Goal: Information Seeking & Learning: Learn about a topic

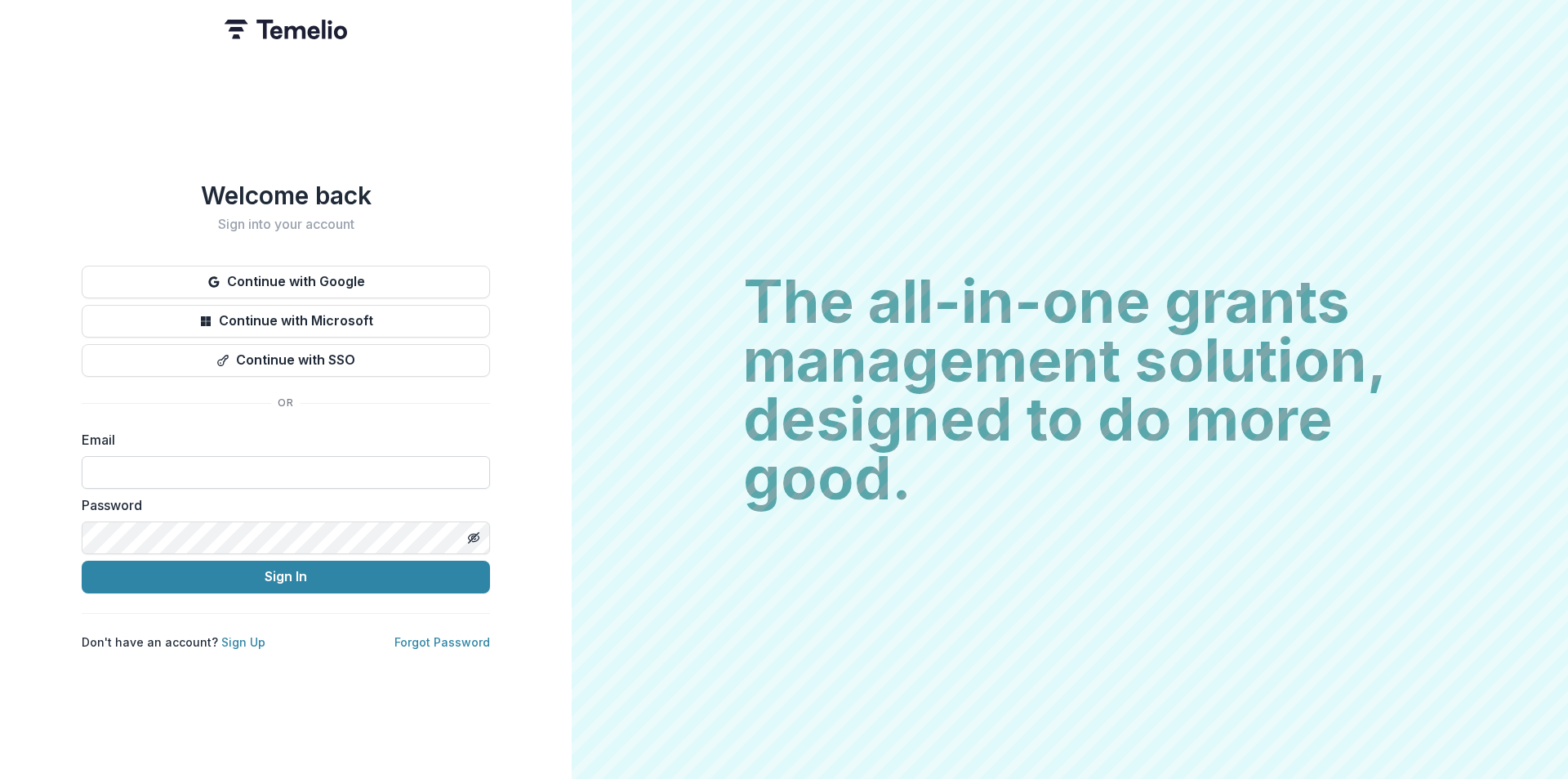
click at [129, 456] on input at bounding box center [286, 472] width 408 height 33
type input "**********"
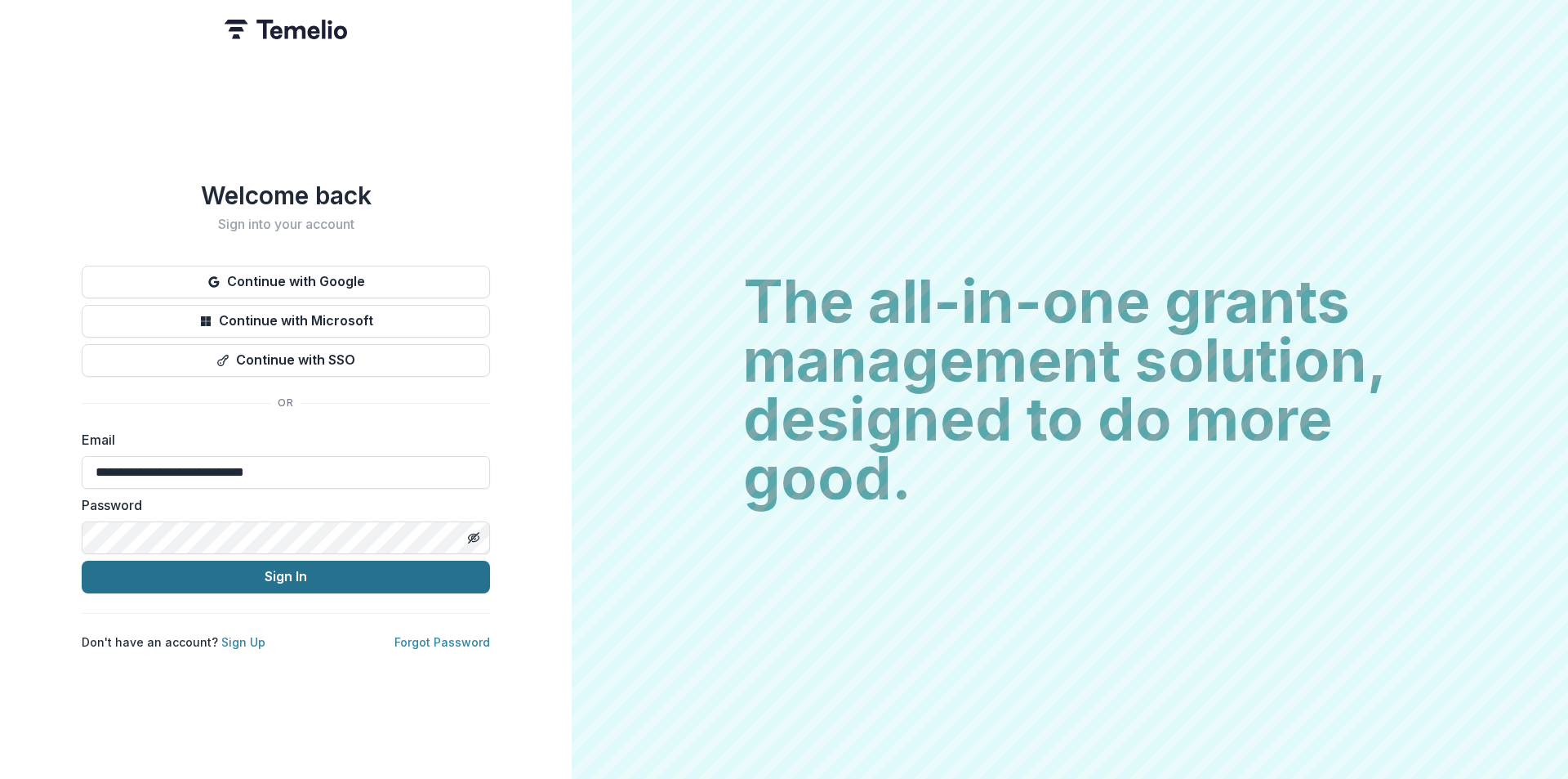
click at [274, 572] on button "Sign In" at bounding box center [286, 576] width 408 height 33
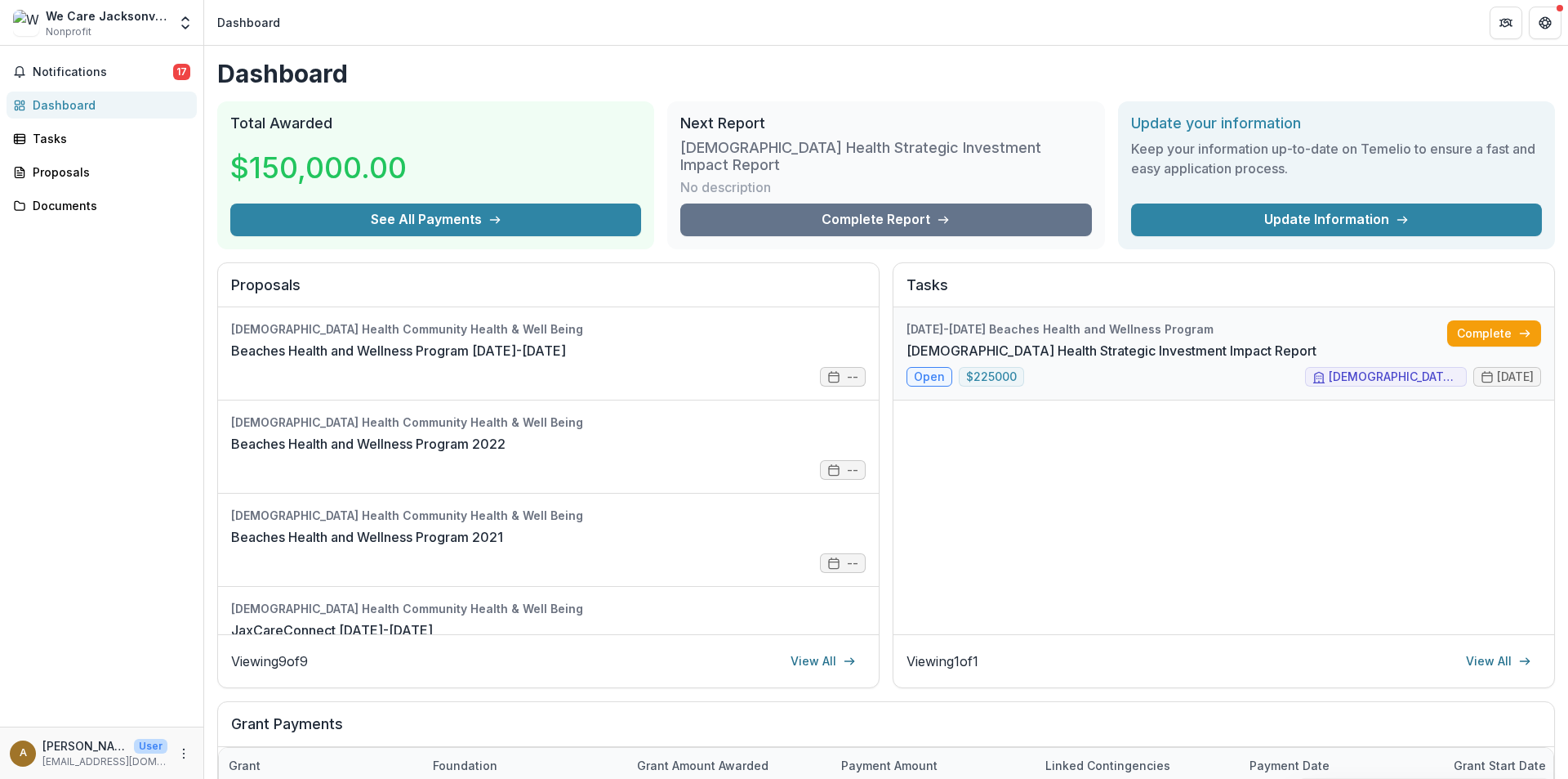
click at [920, 360] on link "[DEMOGRAPHIC_DATA] Health Strategic Investment Impact Report" at bounding box center [1111, 351] width 410 height 20
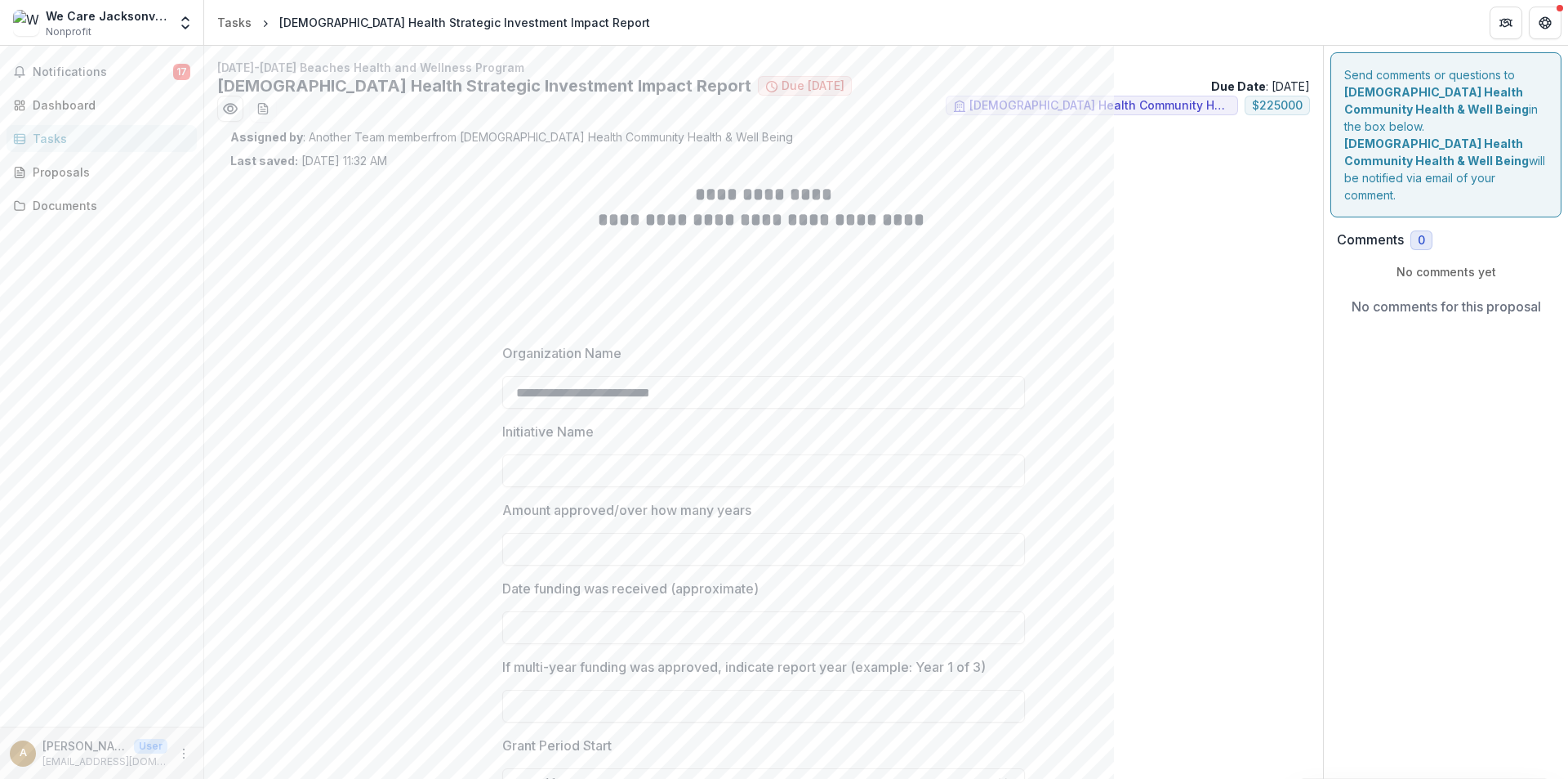
drag, startPoint x: 1122, startPoint y: 257, endPoint x: 1106, endPoint y: 234, distance: 28.0
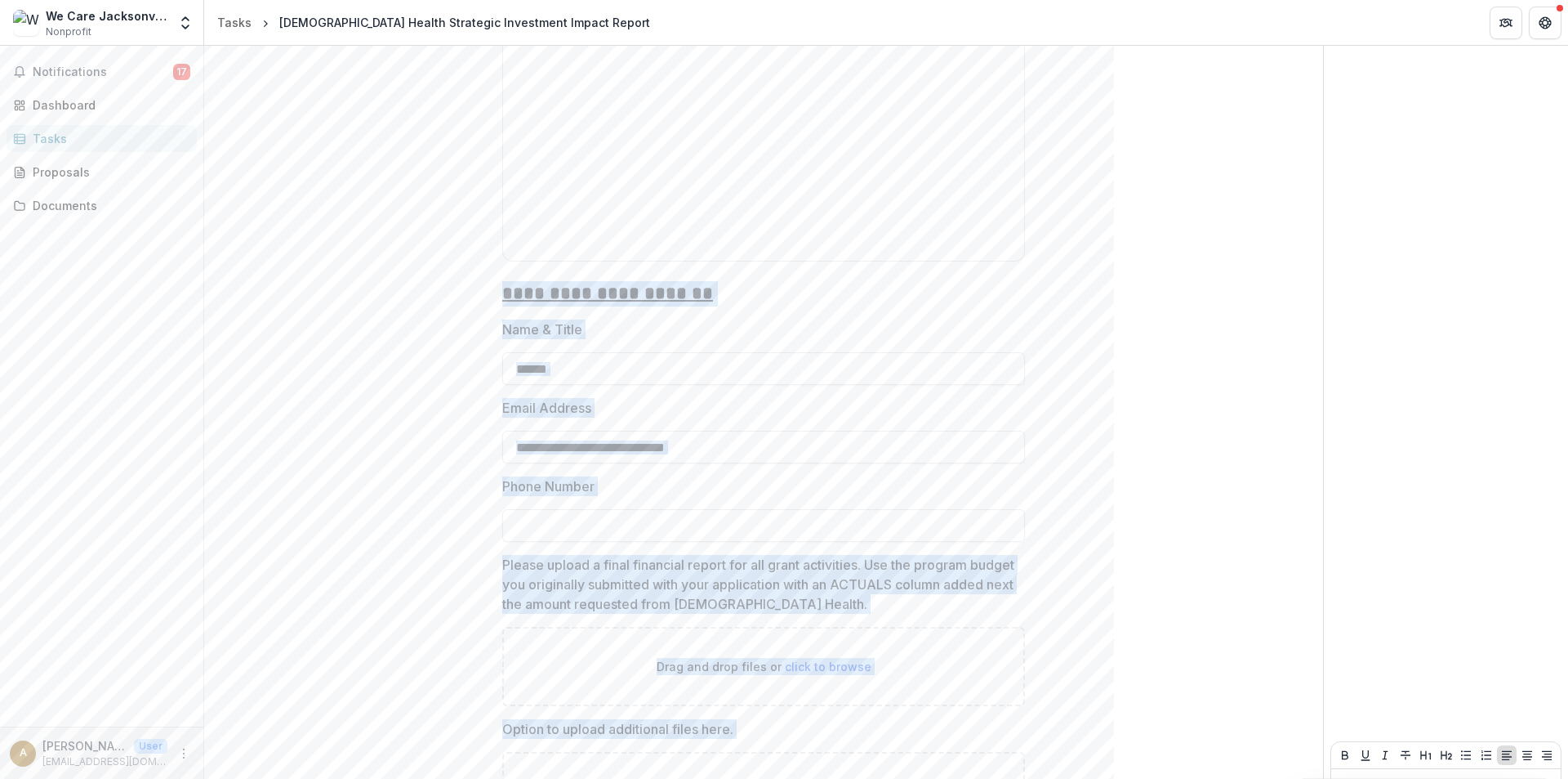
scroll to position [3678, 0]
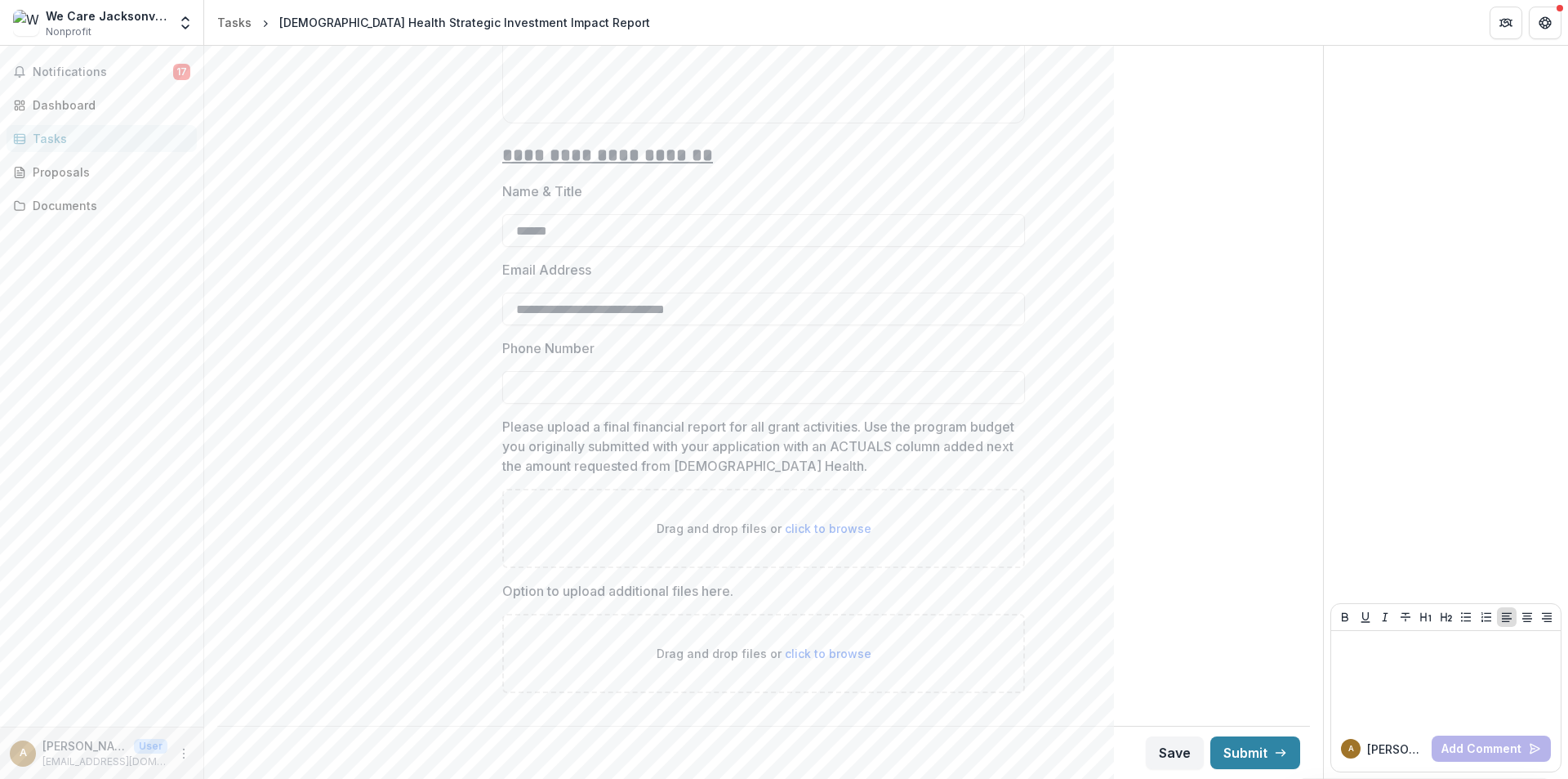
drag, startPoint x: 699, startPoint y: 189, endPoint x: 1118, endPoint y: 106, distance: 427.1
copy div "**********"
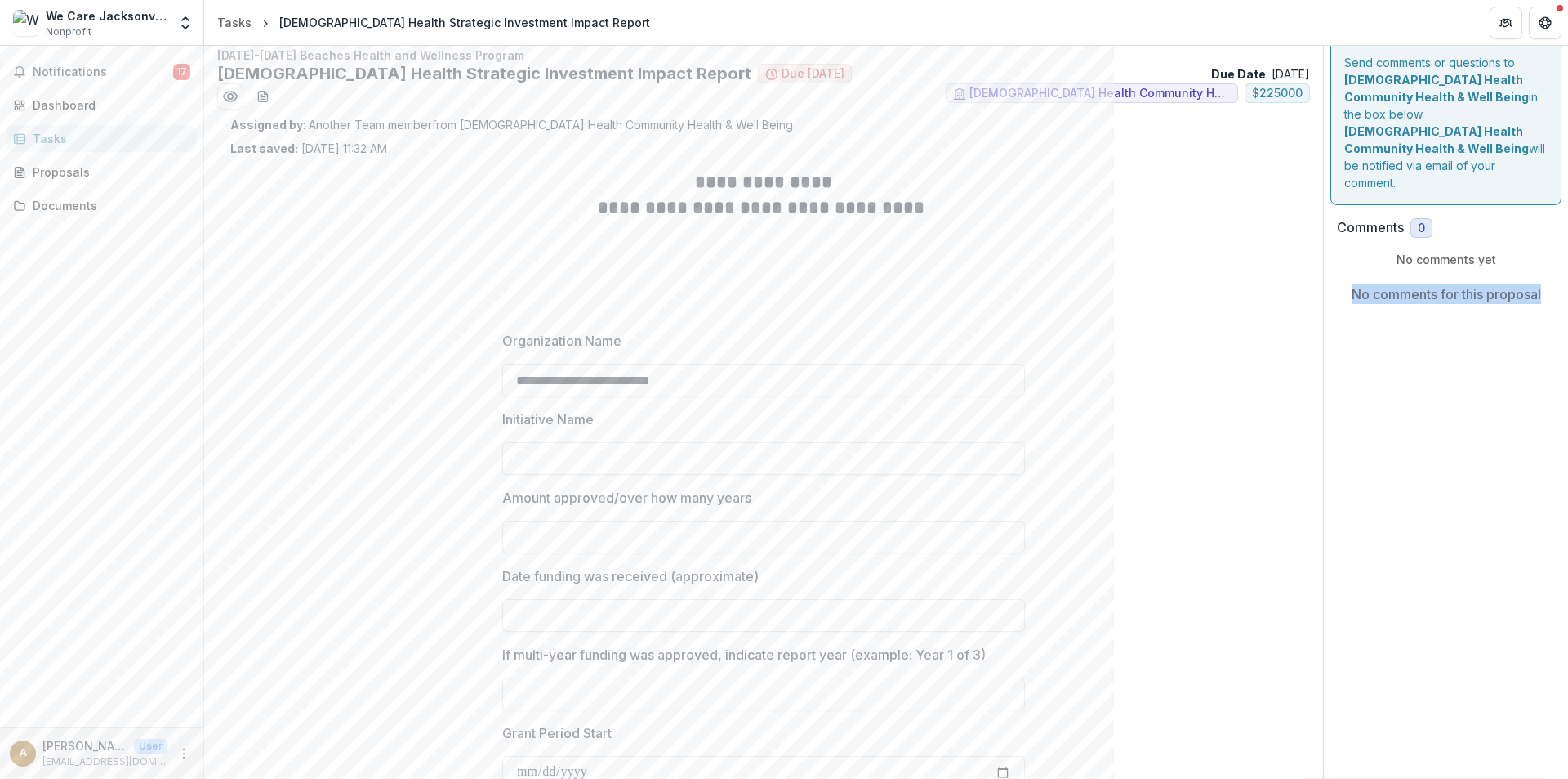
scroll to position [0, 0]
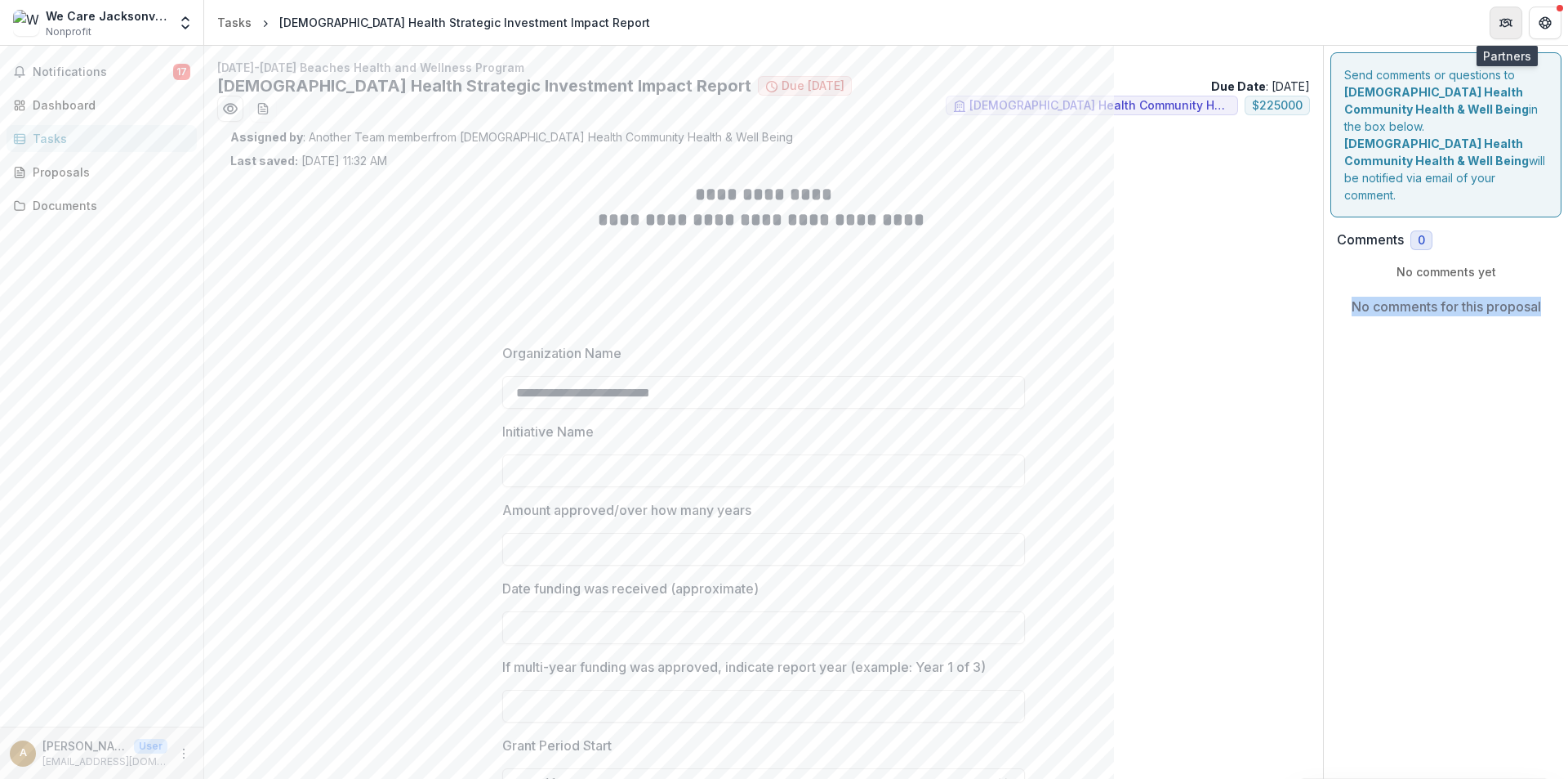
click at [1502, 21] on icon "Partners" at bounding box center [1501, 23] width 2 height 6
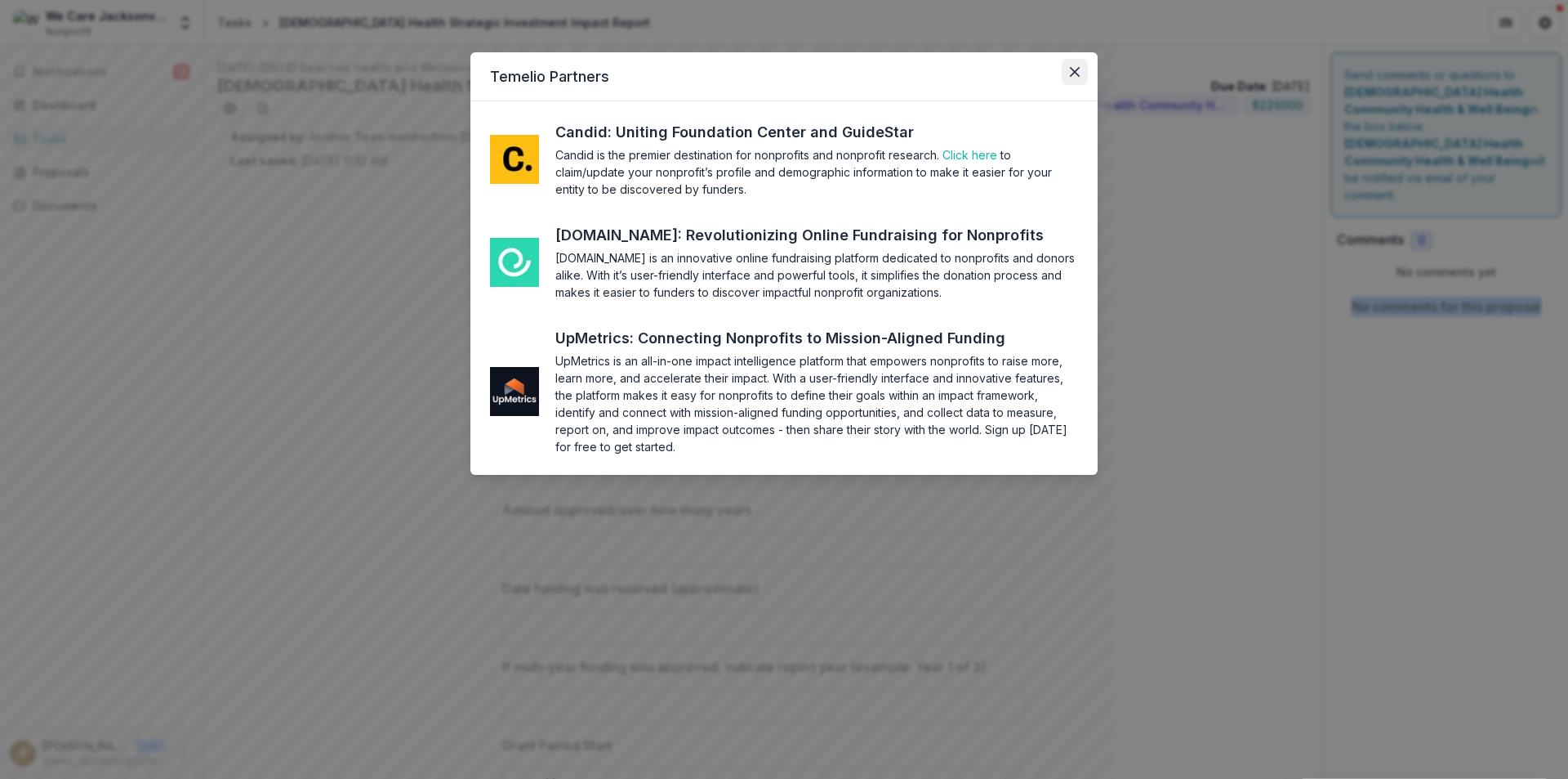
click at [1071, 69] on icon "Close" at bounding box center [1075, 72] width 10 height 10
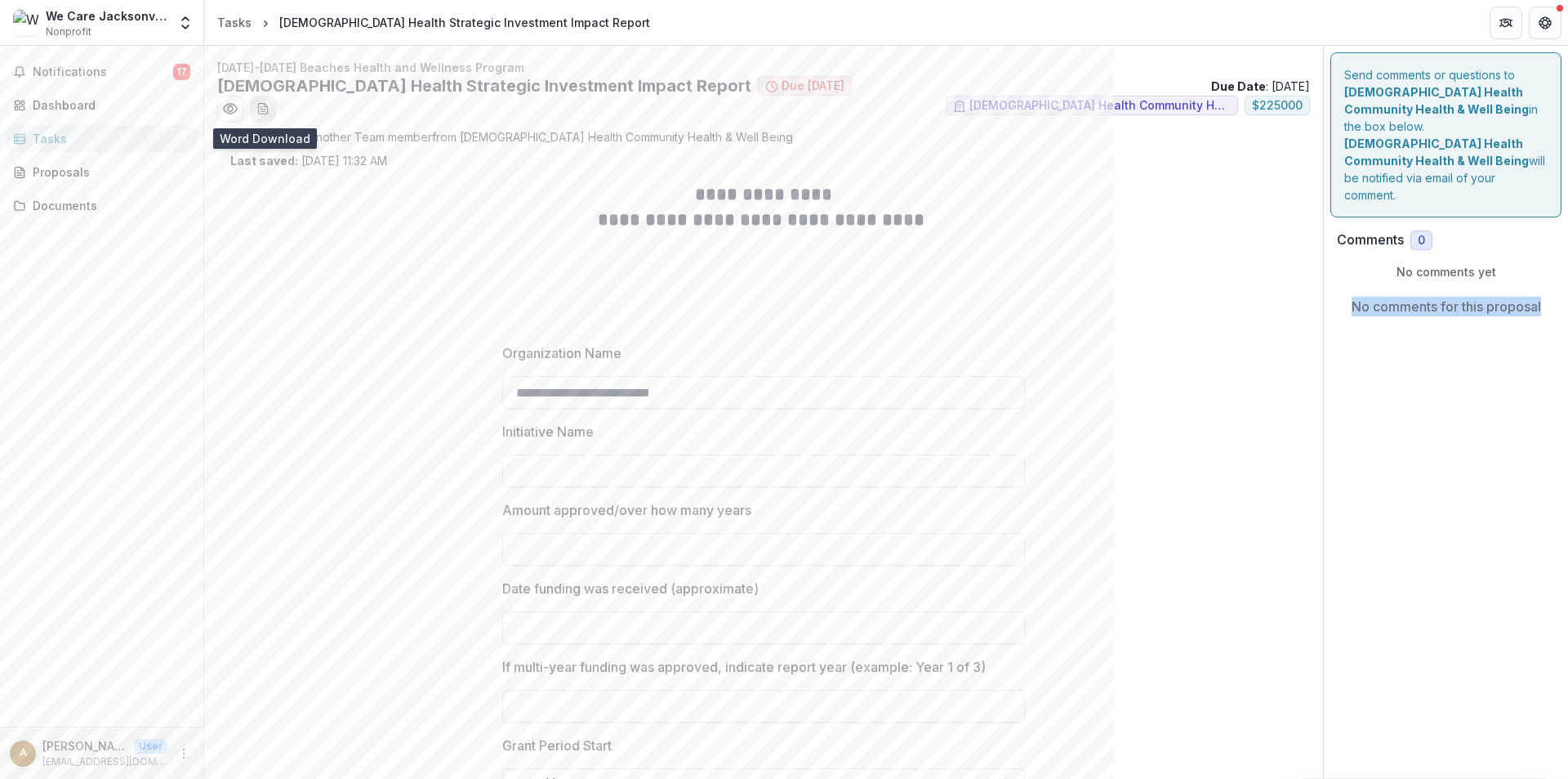
click at [257, 111] on icon "download-word-button" at bounding box center [263, 108] width 13 height 13
